Goal: Transaction & Acquisition: Obtain resource

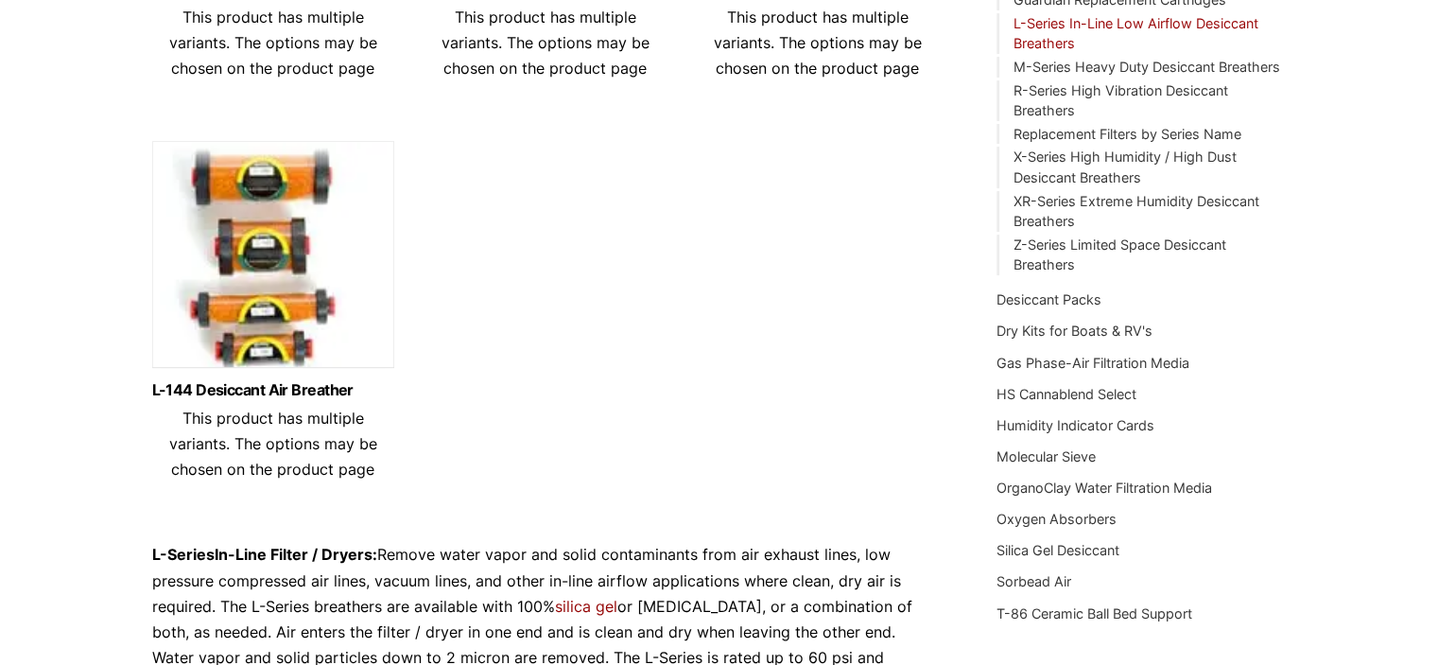
scroll to position [378, 0]
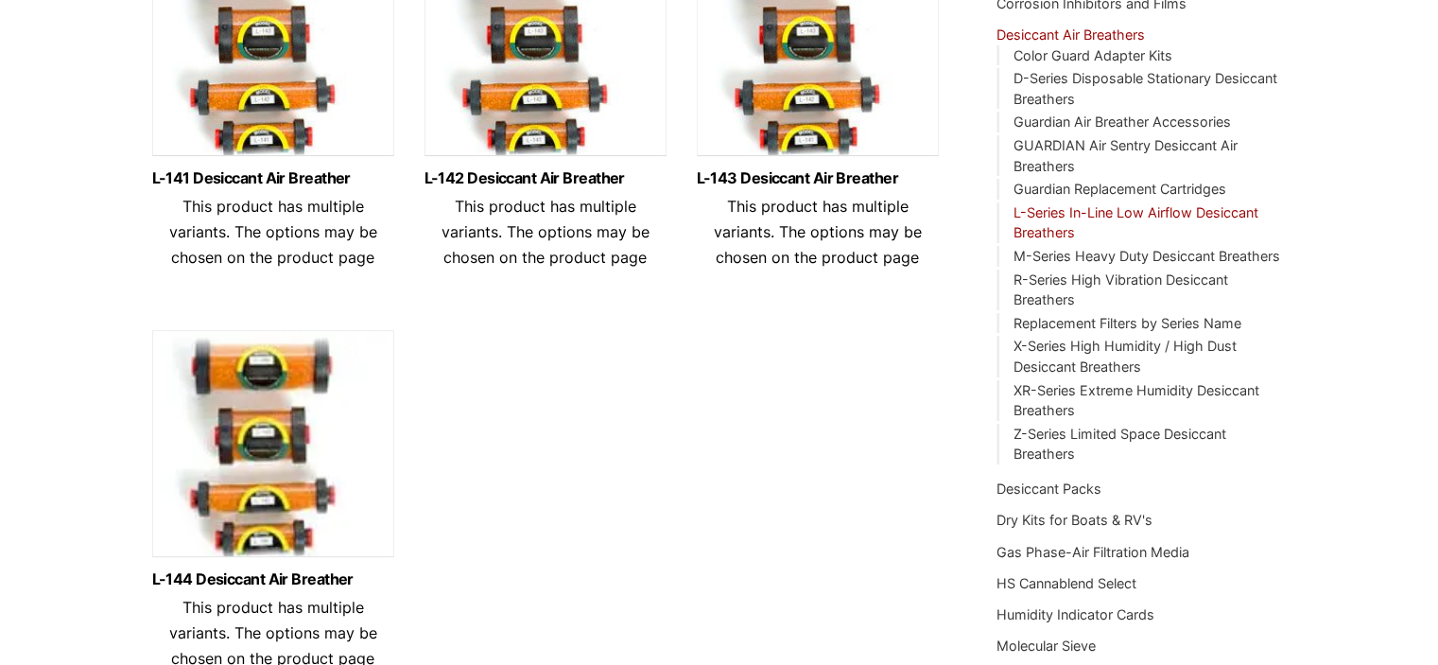
click at [249, 118] on img at bounding box center [273, 47] width 242 height 236
click at [534, 107] on img at bounding box center [546, 47] width 242 height 236
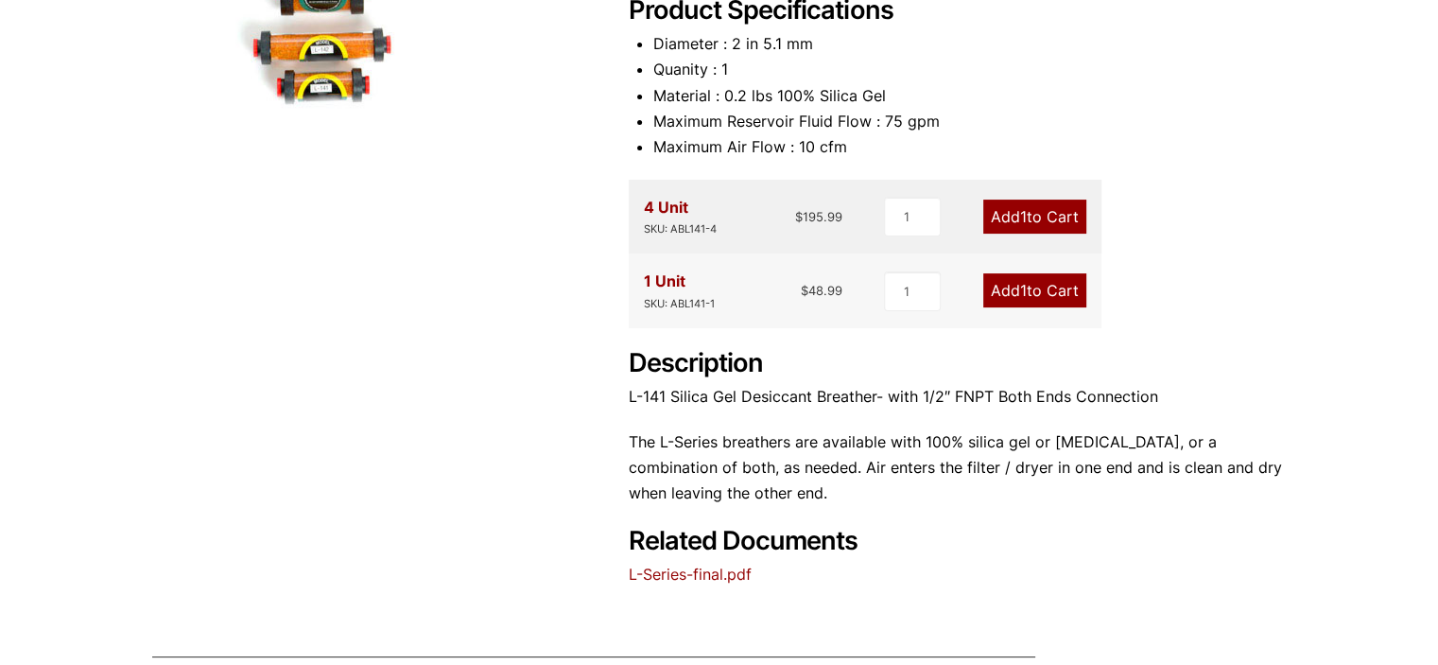
scroll to position [107, 0]
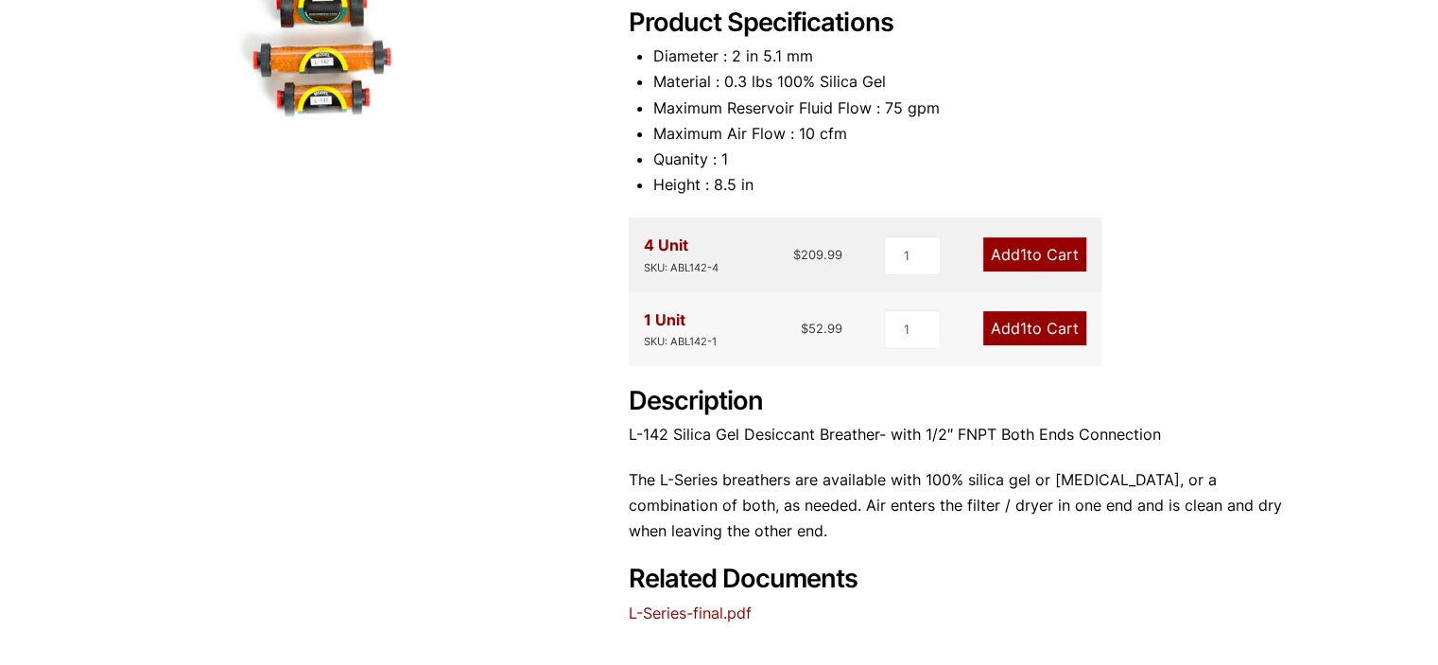
scroll to position [567, 0]
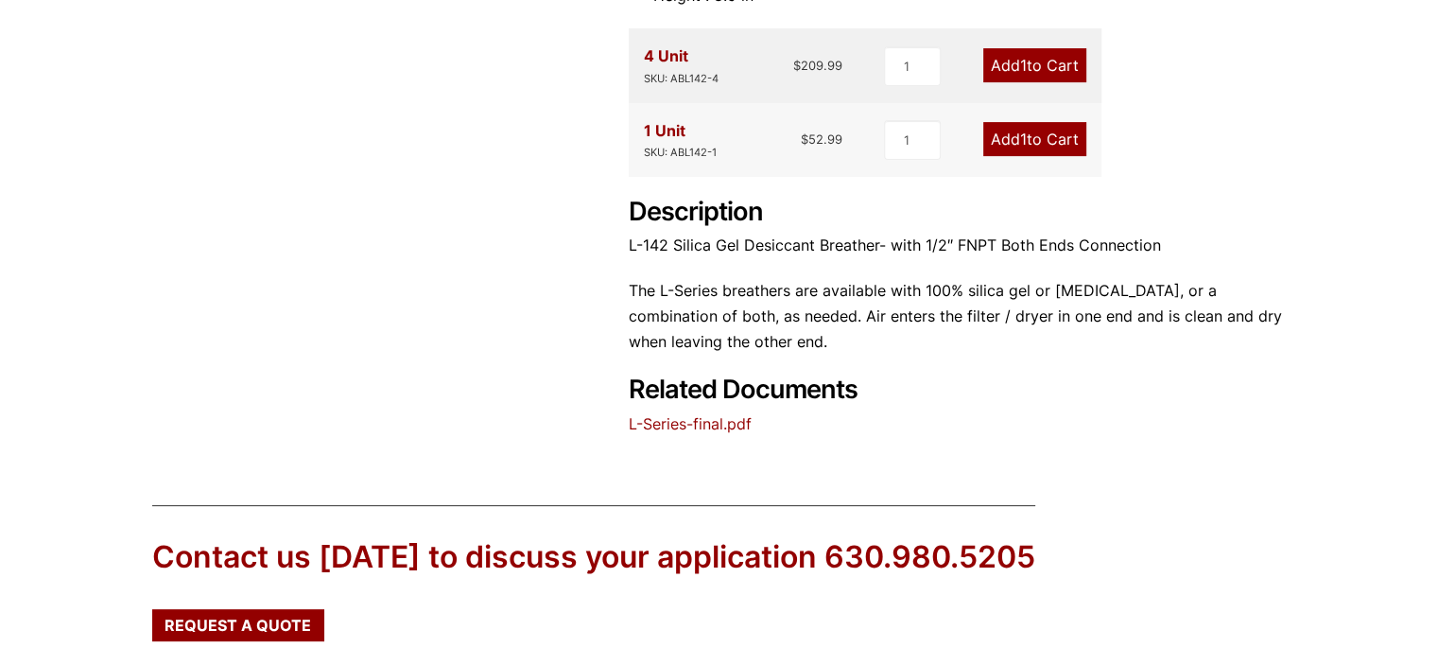
click at [709, 422] on link "L-Series-final.pdf" at bounding box center [690, 423] width 123 height 19
